Goal: Task Accomplishment & Management: Manage account settings

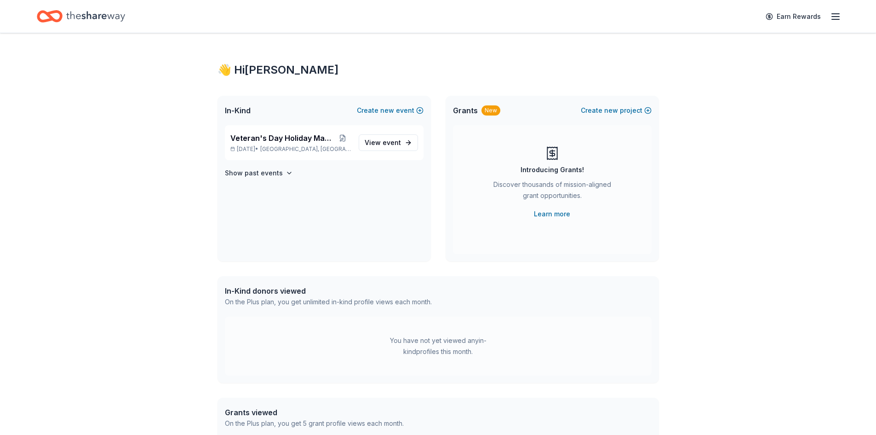
click at [833, 17] on line "button" at bounding box center [835, 17] width 7 height 0
click at [725, 71] on link "Account" at bounding box center [725, 71] width 29 height 9
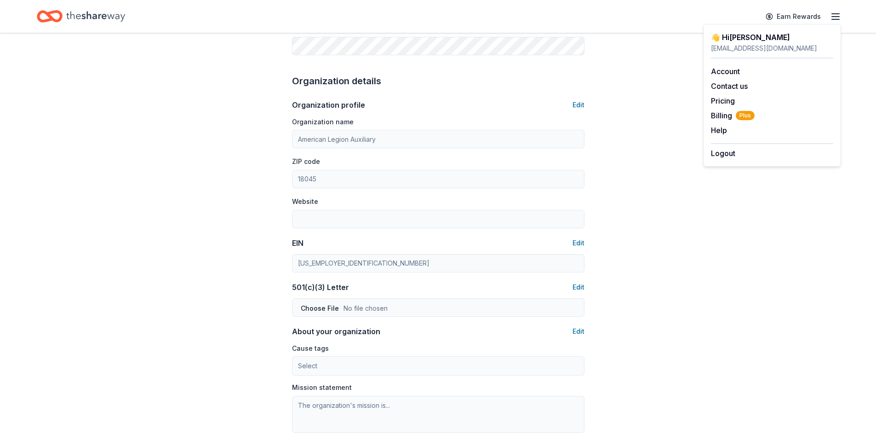
scroll to position [26, 0]
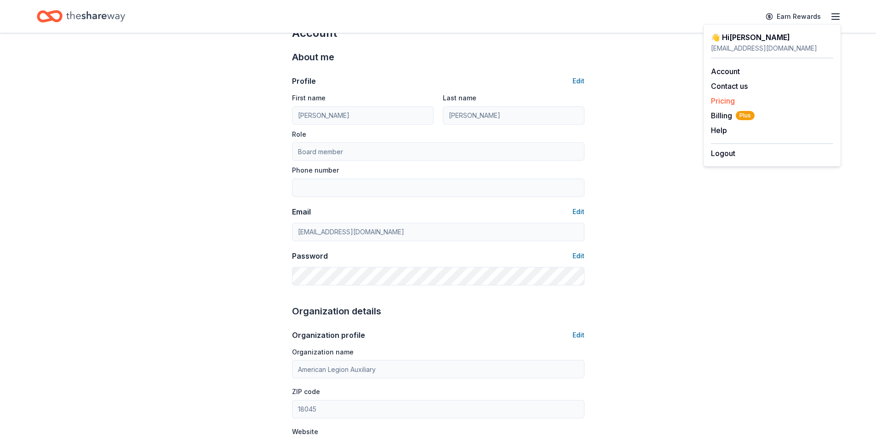
click at [732, 99] on link "Pricing" at bounding box center [723, 100] width 24 height 9
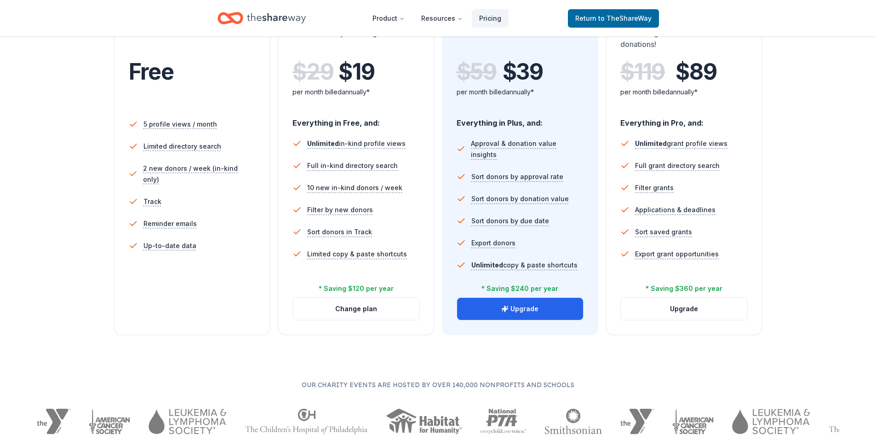
scroll to position [210, 0]
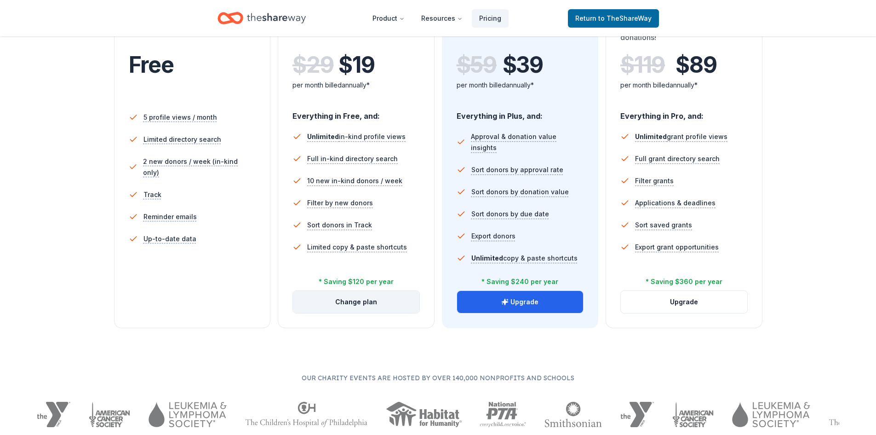
click at [360, 303] on button "Change plan" at bounding box center [356, 302] width 126 height 22
